Goal: Task Accomplishment & Management: Use online tool/utility

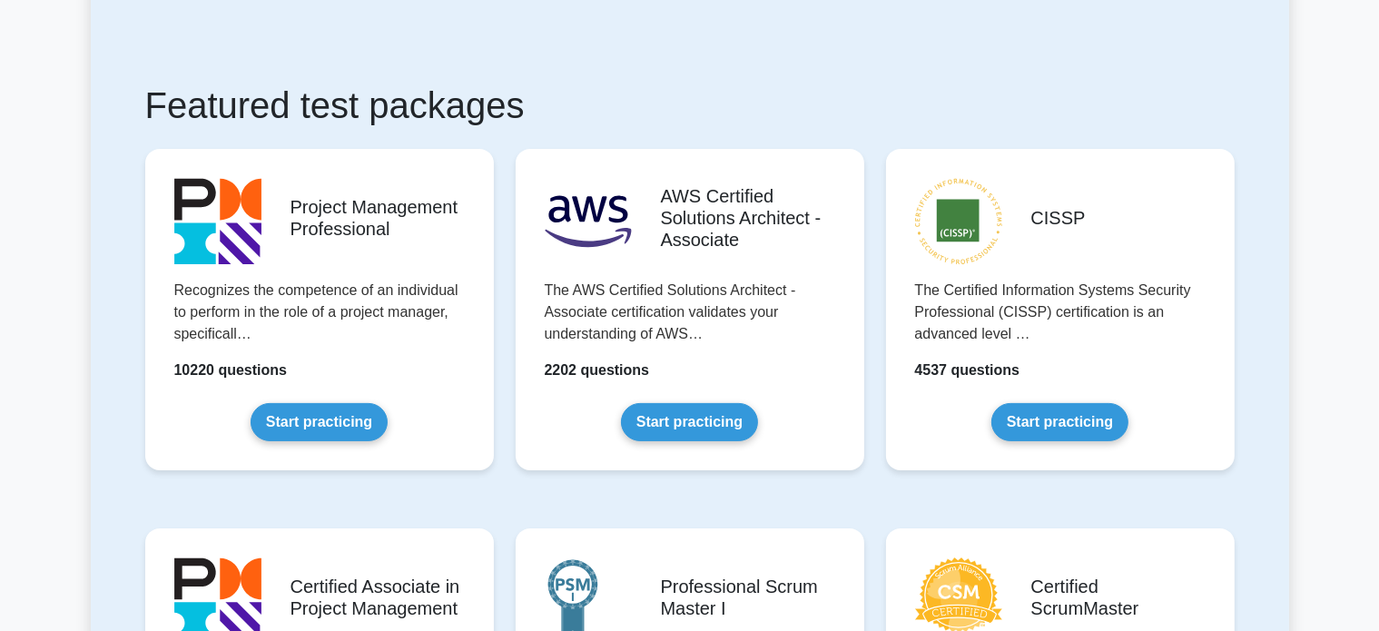
scroll to position [253, 0]
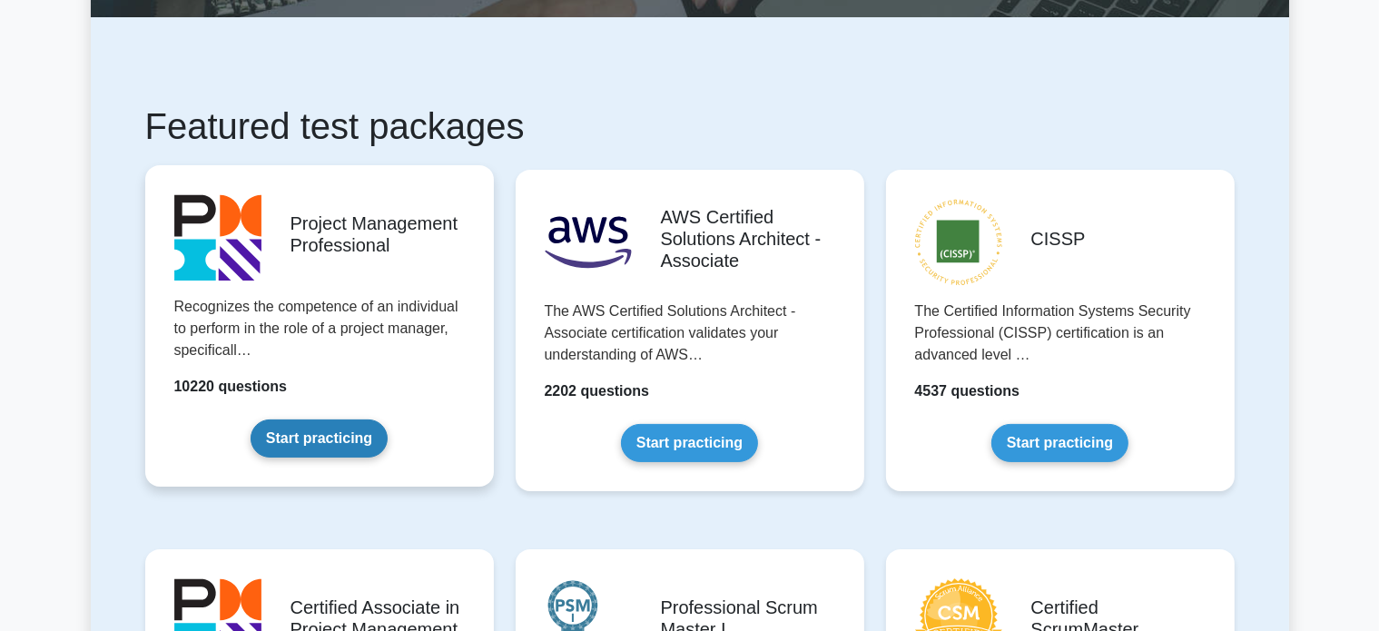
click at [312, 442] on link "Start practicing" at bounding box center [319, 439] width 137 height 38
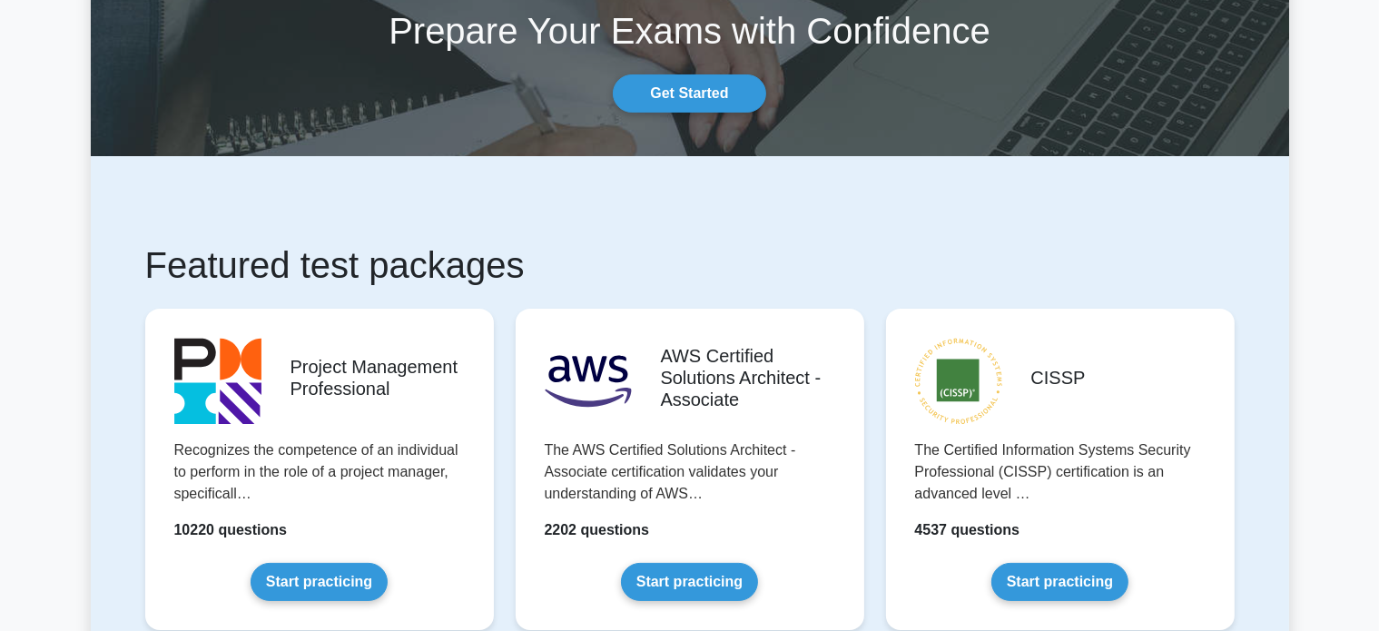
scroll to position [0, 0]
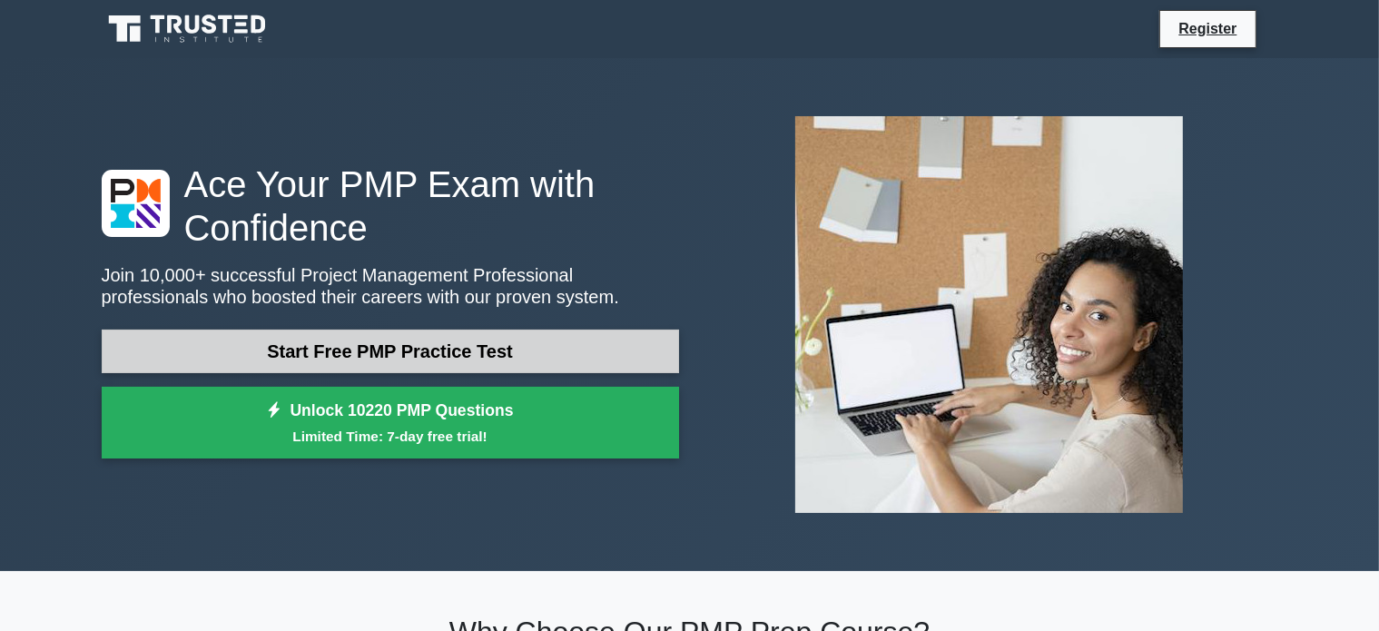
click at [423, 361] on link "Start Free PMP Practice Test" at bounding box center [391, 352] width 578 height 44
